Goal: Task Accomplishment & Management: Use online tool/utility

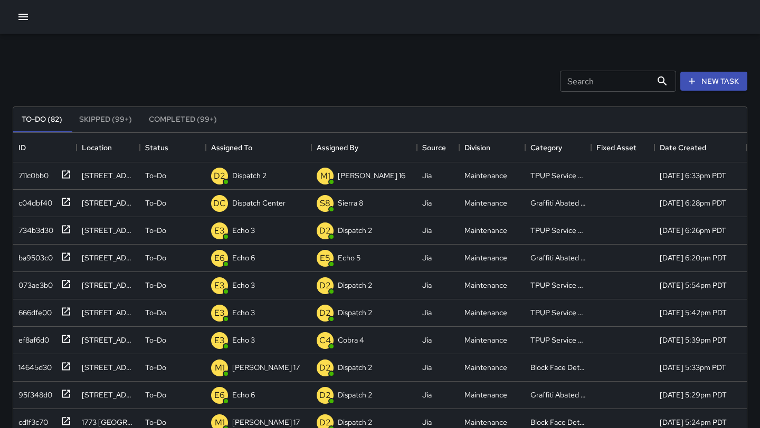
scroll to position [447, 733]
click at [70, 201] on icon at bounding box center [66, 202] width 11 height 11
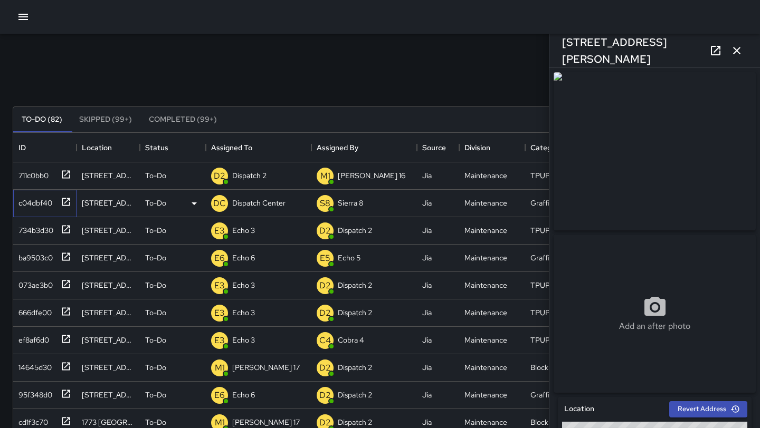
type input "**********"
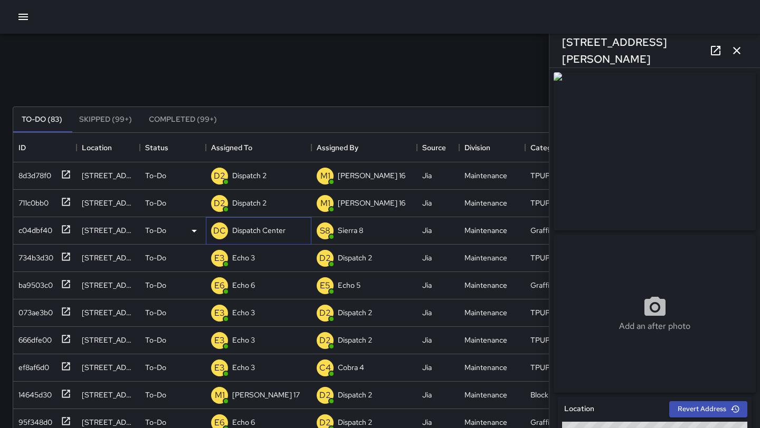
click at [278, 229] on p "Dispatch Center" at bounding box center [258, 230] width 53 height 11
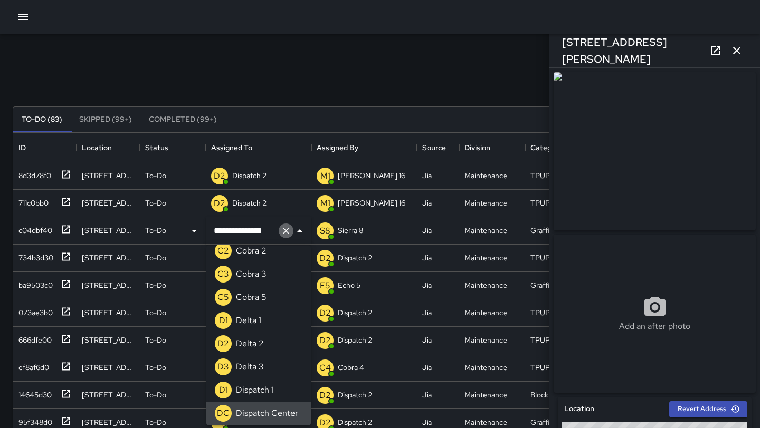
click at [291, 229] on icon "Clear" at bounding box center [286, 231] width 11 height 11
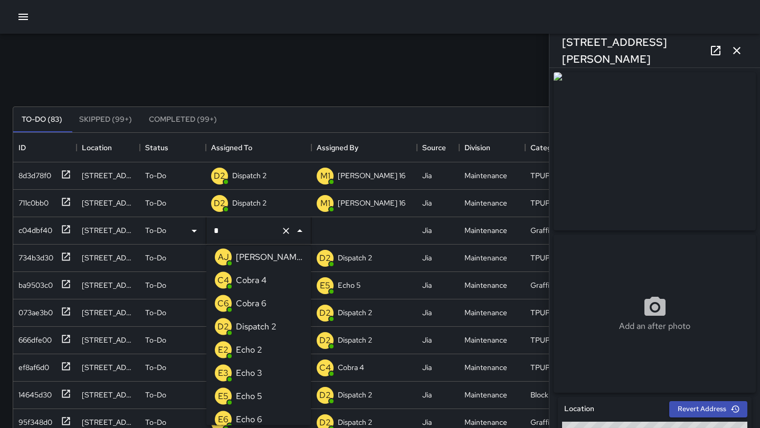
scroll to position [0, 0]
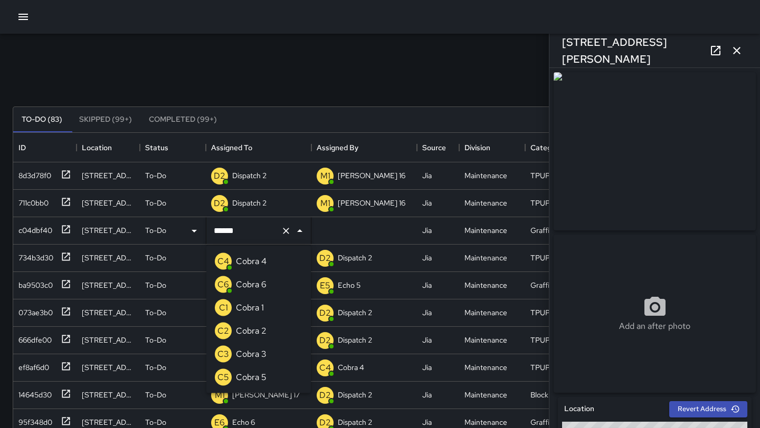
type input "*******"
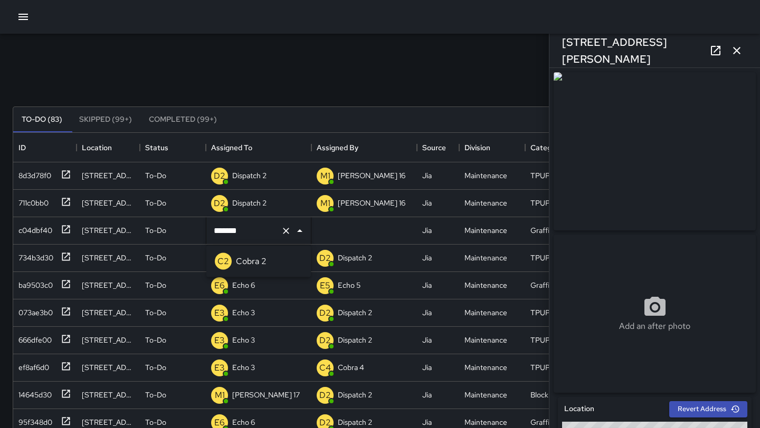
click at [281, 261] on li "C2 Cobra 2" at bounding box center [258, 261] width 104 height 23
click at [69, 201] on icon at bounding box center [66, 202] width 11 height 11
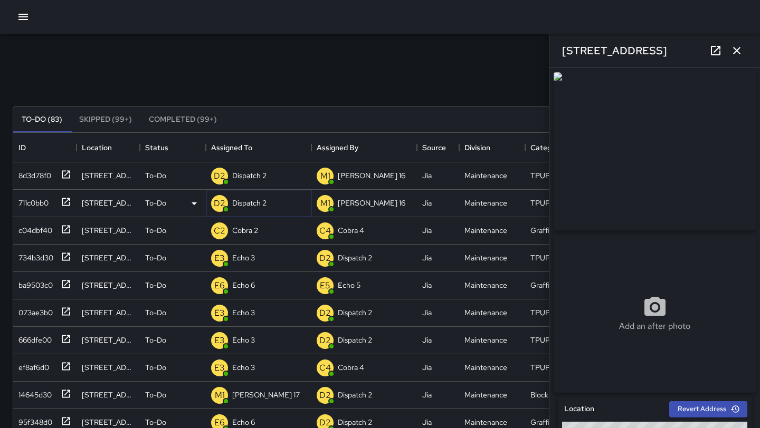
click at [280, 205] on div "D2 Dispatch 2" at bounding box center [258, 203] width 105 height 27
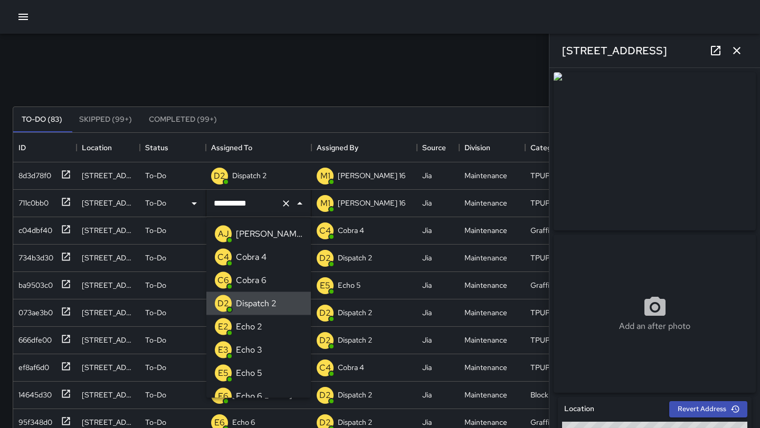
click at [282, 204] on icon "Clear" at bounding box center [286, 203] width 11 height 11
click at [248, 359] on div "E3 Echo 3" at bounding box center [239, 350] width 52 height 21
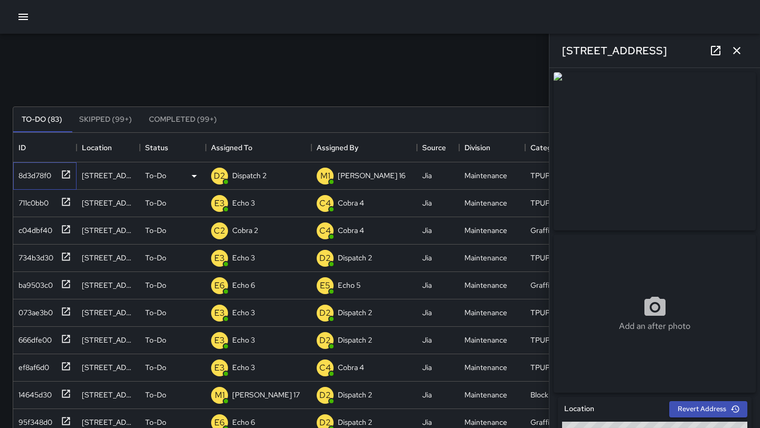
click at [61, 176] on icon at bounding box center [66, 174] width 11 height 11
click at [278, 174] on div "D2 Dispatch 2" at bounding box center [258, 175] width 105 height 27
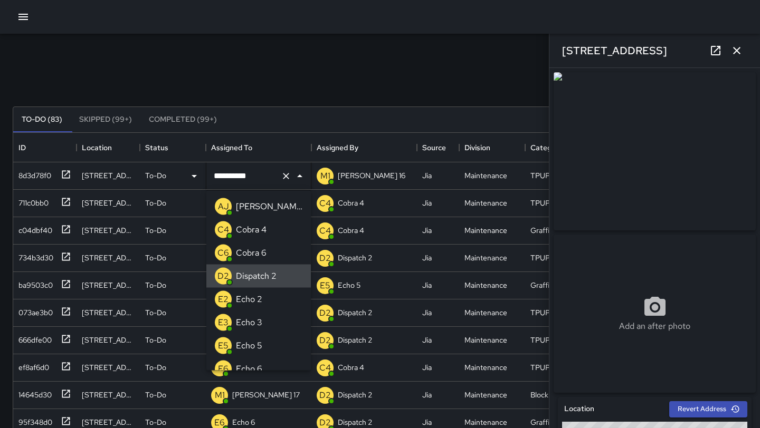
click at [283, 174] on icon "Clear" at bounding box center [286, 176] width 11 height 11
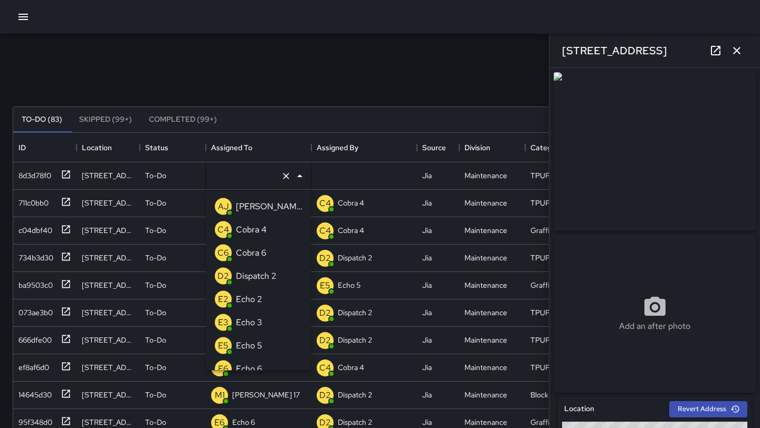
click at [258, 323] on p "Echo 3" at bounding box center [249, 322] width 26 height 13
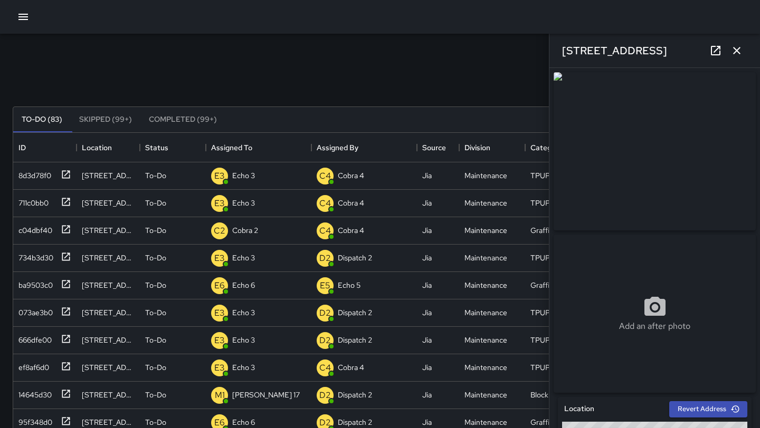
click at [265, 62] on div "Search Search New Task" at bounding box center [380, 81] width 738 height 55
click at [741, 46] on icon "button" at bounding box center [736, 50] width 13 height 13
